Goal: Transaction & Acquisition: Book appointment/travel/reservation

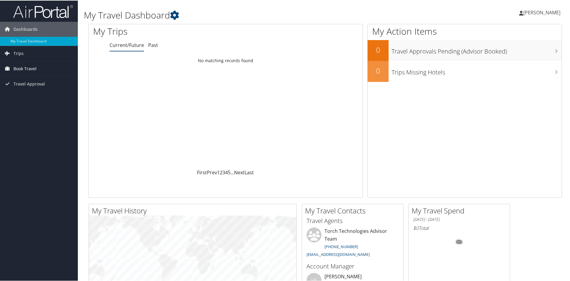
click at [20, 70] on span "Book Travel" at bounding box center [24, 68] width 23 height 15
click at [24, 97] on link "Book/Manage Online Trips" at bounding box center [39, 98] width 78 height 9
